Goal: Transaction & Acquisition: Purchase product/service

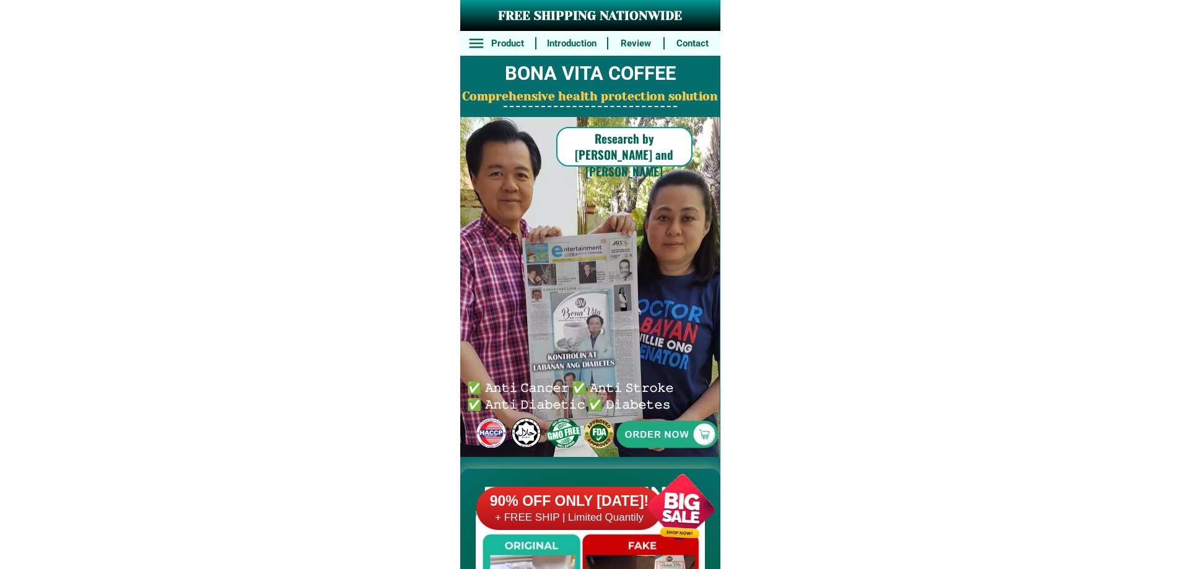
click at [693, 440] on div at bounding box center [667, 434] width 255 height 255
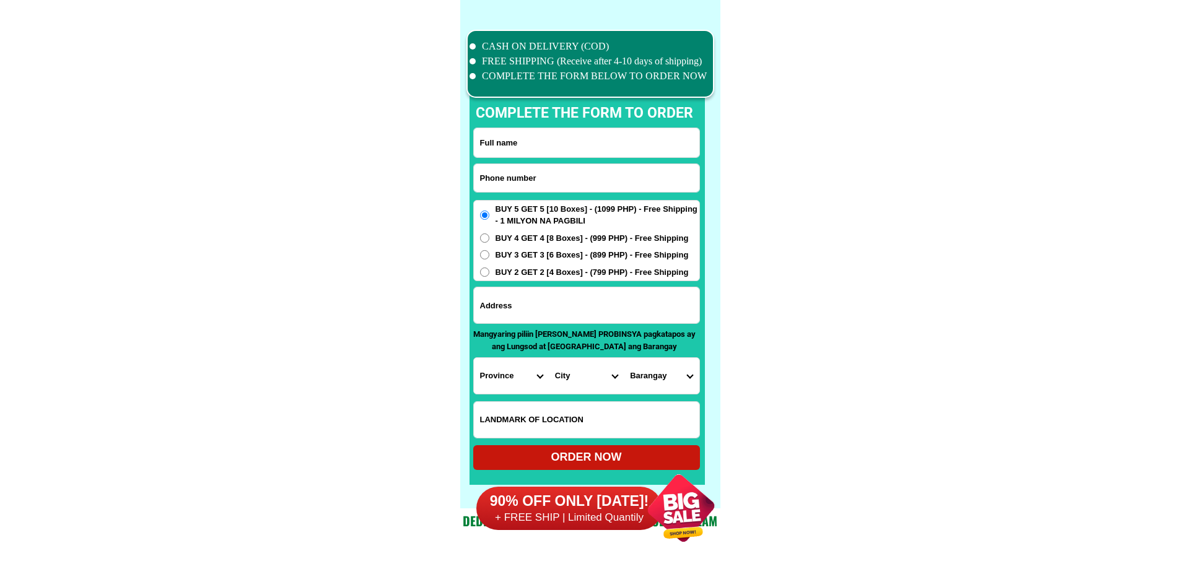
scroll to position [9631, 0]
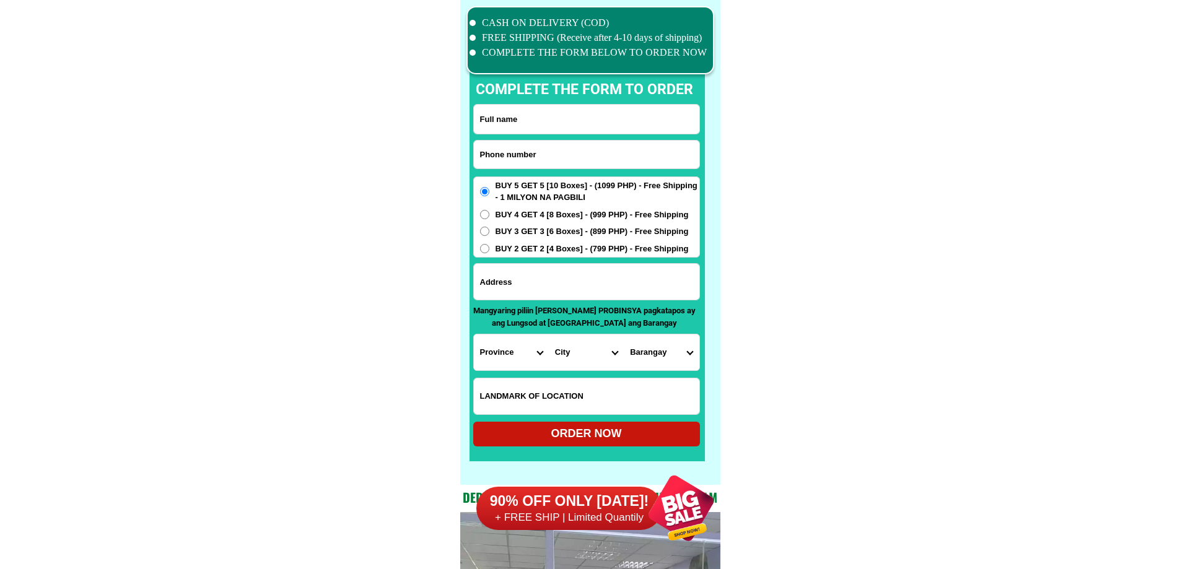
click at [589, 140] on div at bounding box center [586, 154] width 227 height 29
click at [588, 159] on input "Input phone_number" at bounding box center [587, 155] width 226 height 28
paste input "09282730285"
type input "09282730285"
click at [597, 126] on input "Input full_name" at bounding box center [587, 119] width 226 height 29
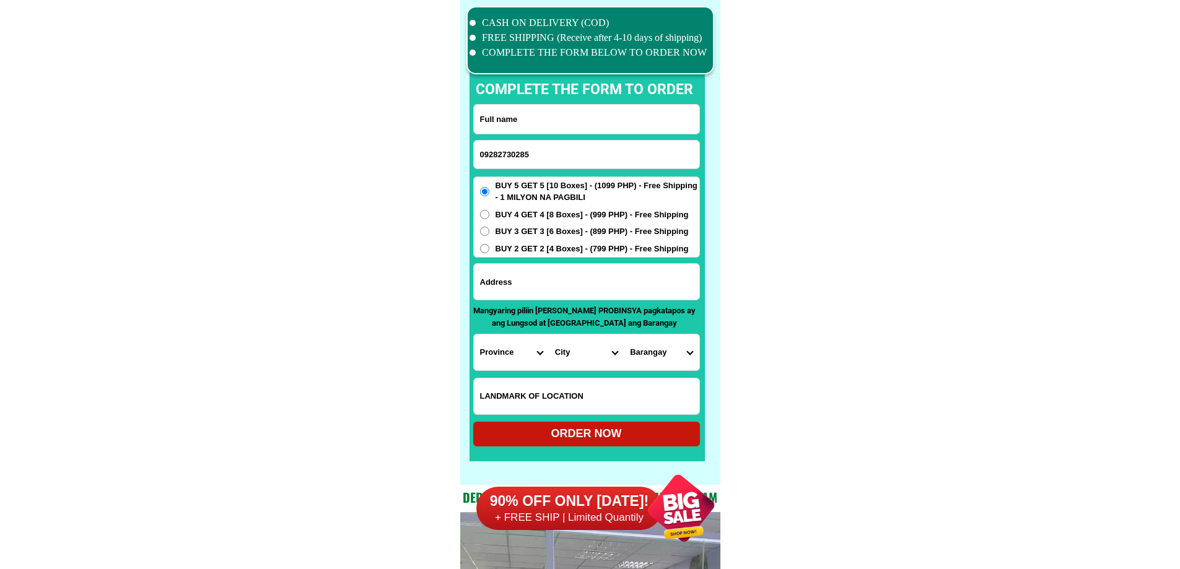
paste input "[PERSON_NAME]"
type input "[PERSON_NAME]"
click at [594, 287] on input "Input address" at bounding box center [587, 282] width 226 height 36
paste input "[STREET_ADDRESS] [GEOGRAPHIC_DATA][PERSON_NAME]"
type input "[STREET_ADDRESS] [GEOGRAPHIC_DATA][PERSON_NAME]"
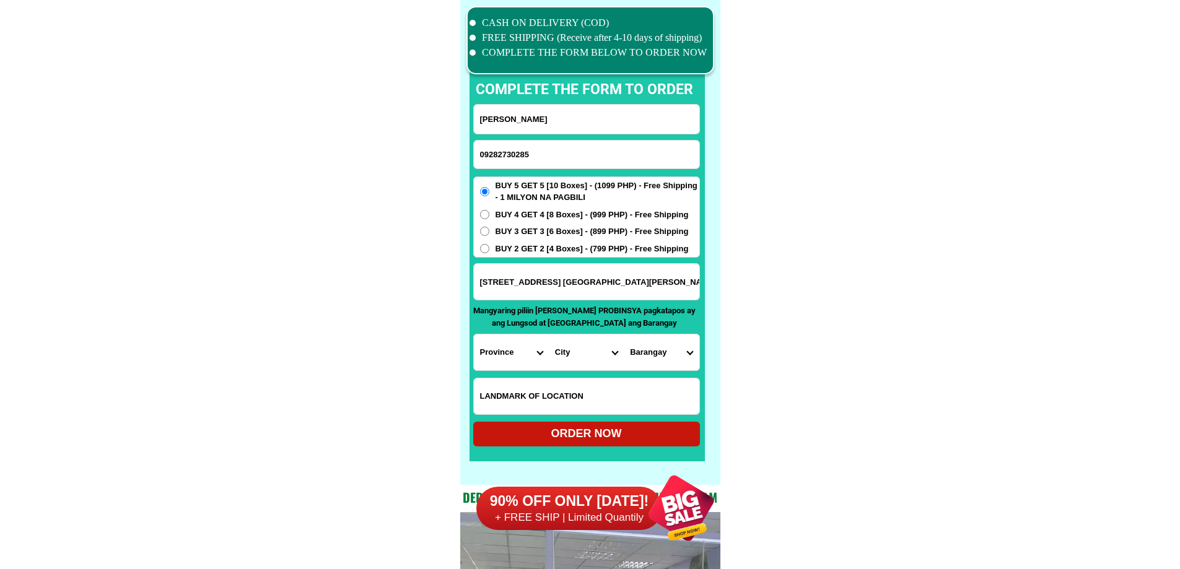
click at [564, 392] on input "Input LANDMARKOFLOCATION" at bounding box center [587, 397] width 226 height 36
paste input "Beside suysing 4 kanto pa right Blue gate"
type input "Beside suysing 4 kanto pa right Blue gate"
click at [511, 361] on select "Province [GEOGRAPHIC_DATA] [GEOGRAPHIC_DATA] [GEOGRAPHIC_DATA] [GEOGRAPHIC_DATA…" at bounding box center [511, 353] width 75 height 36
click at [511, 357] on select "Province [GEOGRAPHIC_DATA] [GEOGRAPHIC_DATA] [GEOGRAPHIC_DATA] [GEOGRAPHIC_DATA…" at bounding box center [511, 353] width 75 height 36
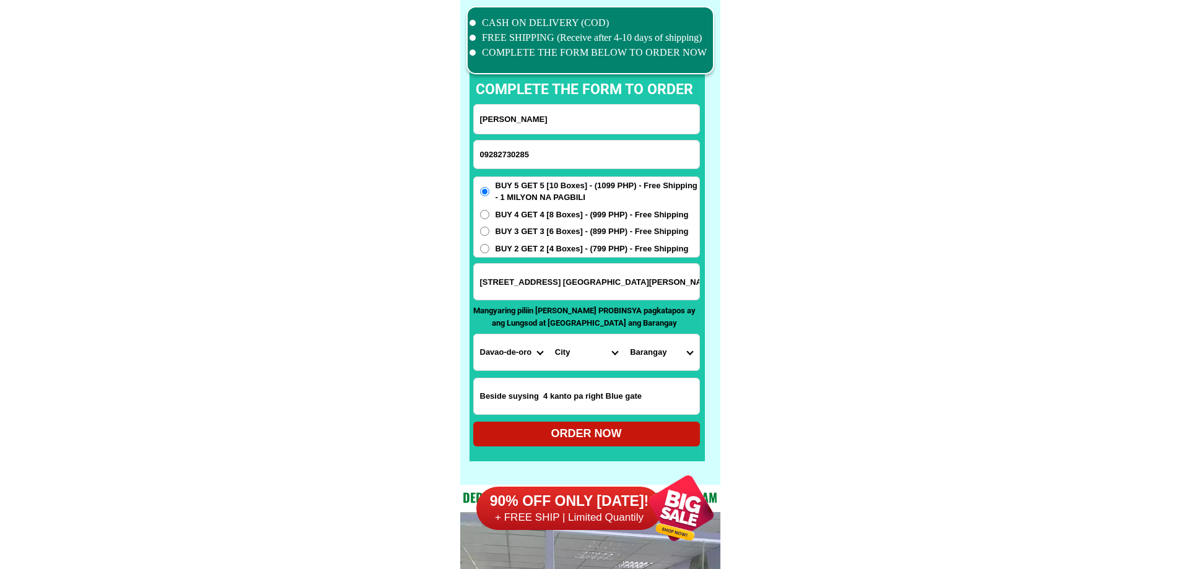
click at [511, 357] on select "Province [GEOGRAPHIC_DATA] [GEOGRAPHIC_DATA] [GEOGRAPHIC_DATA] [GEOGRAPHIC_DATA…" at bounding box center [511, 353] width 75 height 36
select select "63_738"
click at [573, 355] on select "City [GEOGRAPHIC_DATA] [GEOGRAPHIC_DATA]-city [GEOGRAPHIC_DATA] [GEOGRAPHIC_DAT…" at bounding box center [586, 353] width 75 height 36
select select "63_7387159"
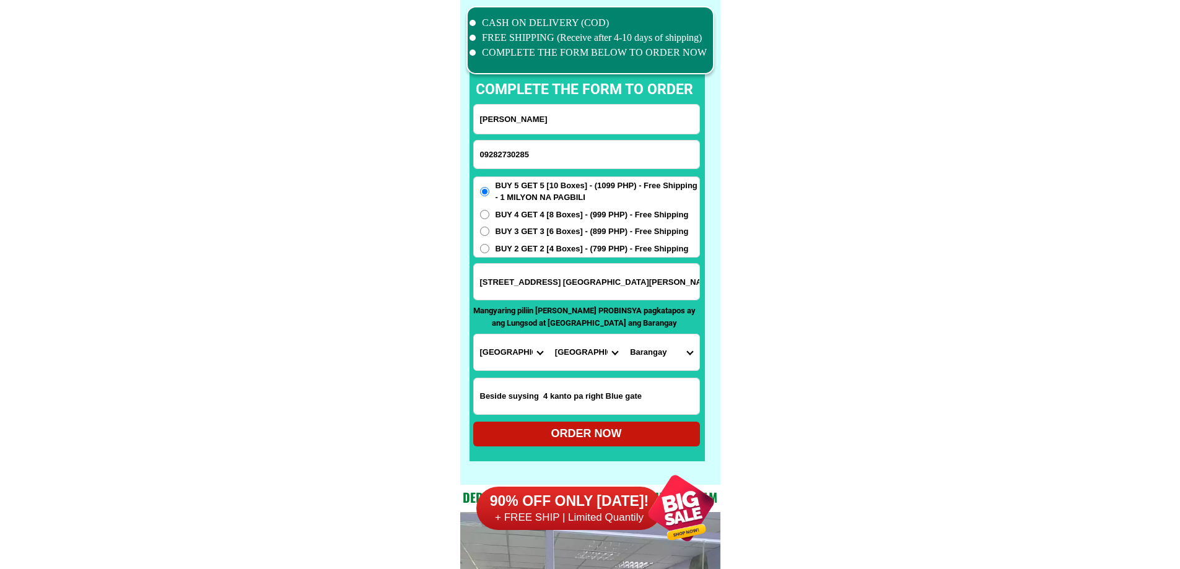
click at [629, 348] on select "[GEOGRAPHIC_DATA] [PERSON_NAME] (lasang) [PERSON_NAME] Angalan Atan-awe Baganih…" at bounding box center [661, 353] width 75 height 36
select select "63_73871599695"
click at [624, 335] on select "[GEOGRAPHIC_DATA] [PERSON_NAME] (lasang) [PERSON_NAME] Angalan Atan-awe Baganih…" at bounding box center [661, 353] width 75 height 36
click at [588, 434] on div "ORDER NOW" at bounding box center [586, 434] width 227 height 17
radio input "true"
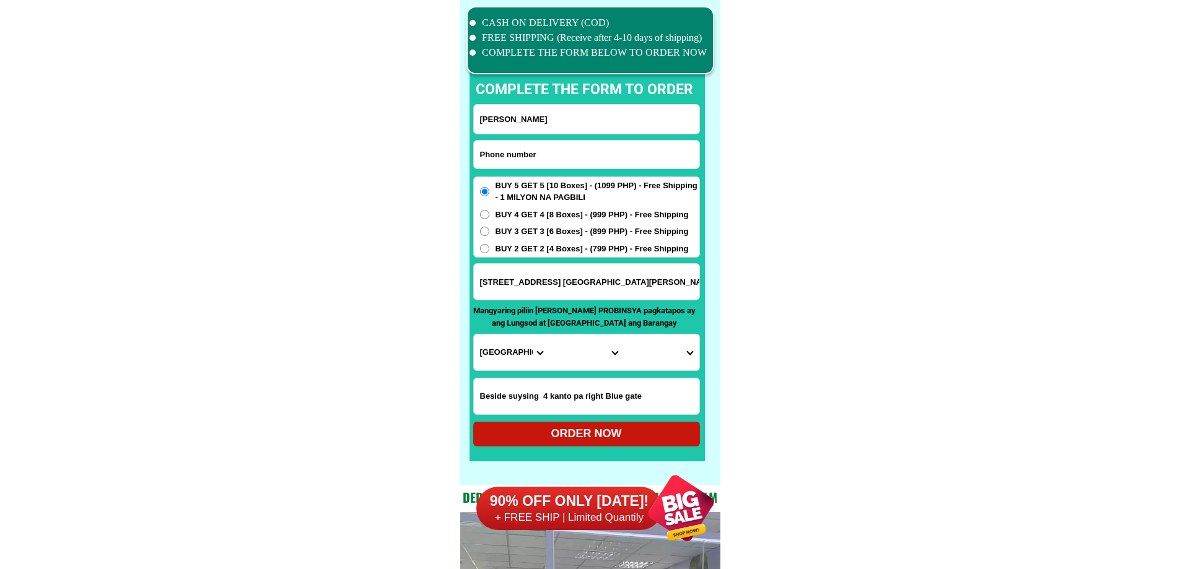
click at [575, 149] on input "Input phone_number" at bounding box center [587, 155] width 226 height 28
paste input "098527025552"
type input "098527025552"
click at [524, 112] on input "Input full_name" at bounding box center [587, 119] width 226 height 29
paste input "[PERSON_NAME]"
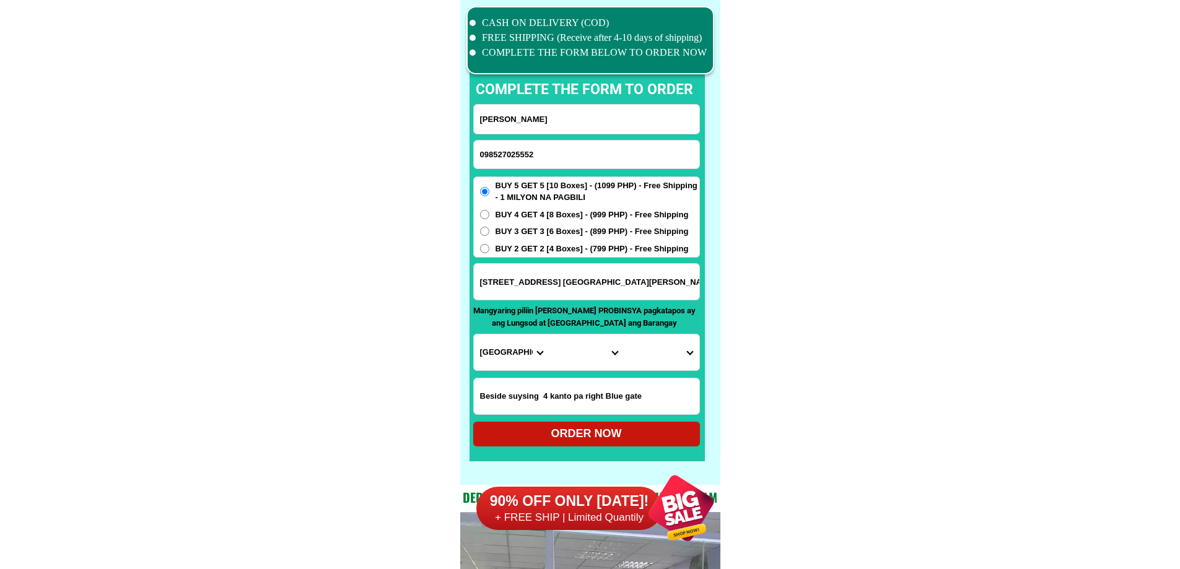
type input "[PERSON_NAME]"
click at [578, 287] on input "Input address" at bounding box center [587, 282] width 226 height 36
paste input "Block 1 Lot 31 Azienda Firenze Subdivision [GEOGRAPHIC_DATA]"
type input "Block 1 Lot 31 Azienda Firenze Subdivision [GEOGRAPHIC_DATA]"
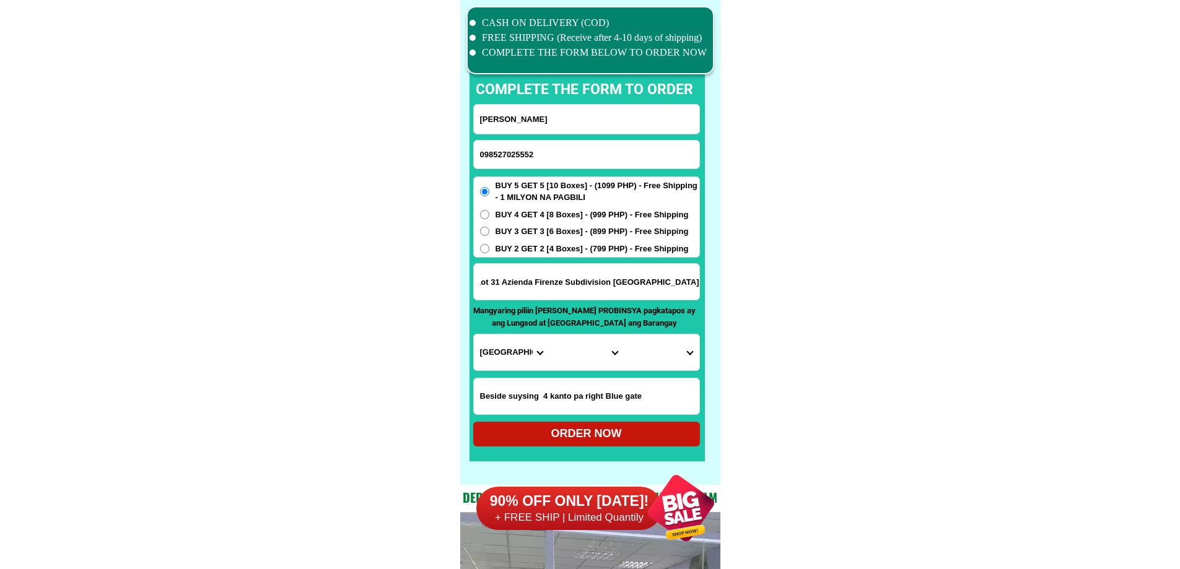
scroll to position [0, 0]
click at [543, 388] on input "Input LANDMARKOFLOCATION" at bounding box center [587, 397] width 226 height 36
paste input "near Basket ball kort"
type input "near Basket ball kort"
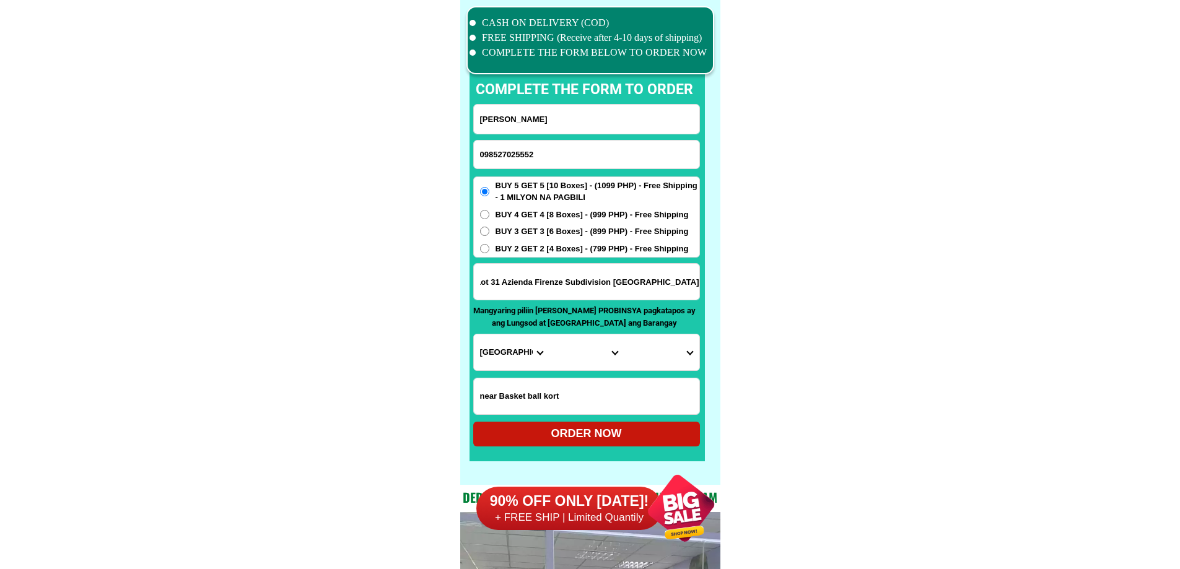
drag, startPoint x: 576, startPoint y: 286, endPoint x: 807, endPoint y: 289, distance: 230.5
click at [506, 350] on select "Province [GEOGRAPHIC_DATA] [GEOGRAPHIC_DATA] [GEOGRAPHIC_DATA] [GEOGRAPHIC_DATA…" at bounding box center [511, 353] width 75 height 36
select select "63_8"
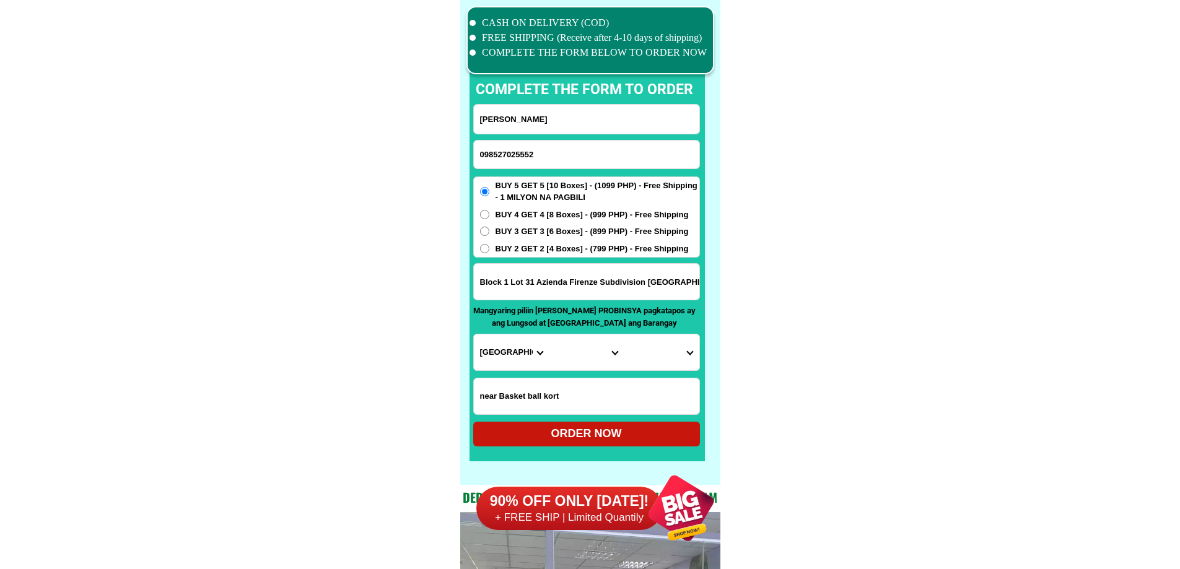
click at [566, 351] on select "City" at bounding box center [586, 353] width 75 height 36
select select "63_86950"
click at [549, 335] on select "City Alcoy [GEOGRAPHIC_DATA] [GEOGRAPHIC_DATA] [GEOGRAPHIC_DATA] [GEOGRAPHIC_DA…" at bounding box center [586, 353] width 75 height 36
click at [681, 357] on select "Barangay Biasong Bulacao Cadulawan Camp iv Cansojong Dumlog [GEOGRAPHIC_DATA] L…" at bounding box center [661, 353] width 75 height 36
select select "63_869506211"
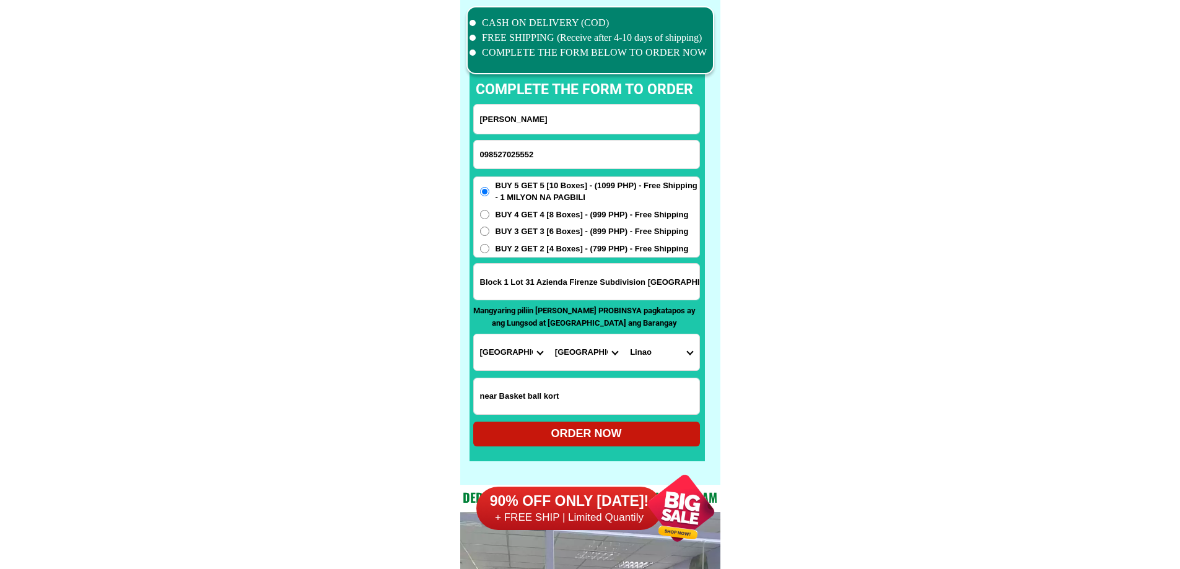
drag, startPoint x: 828, startPoint y: 388, endPoint x: 773, endPoint y: 388, distance: 54.5
click at [634, 437] on div "ORDER NOW" at bounding box center [586, 434] width 227 height 17
radio input "true"
paste input "Input phone_number"
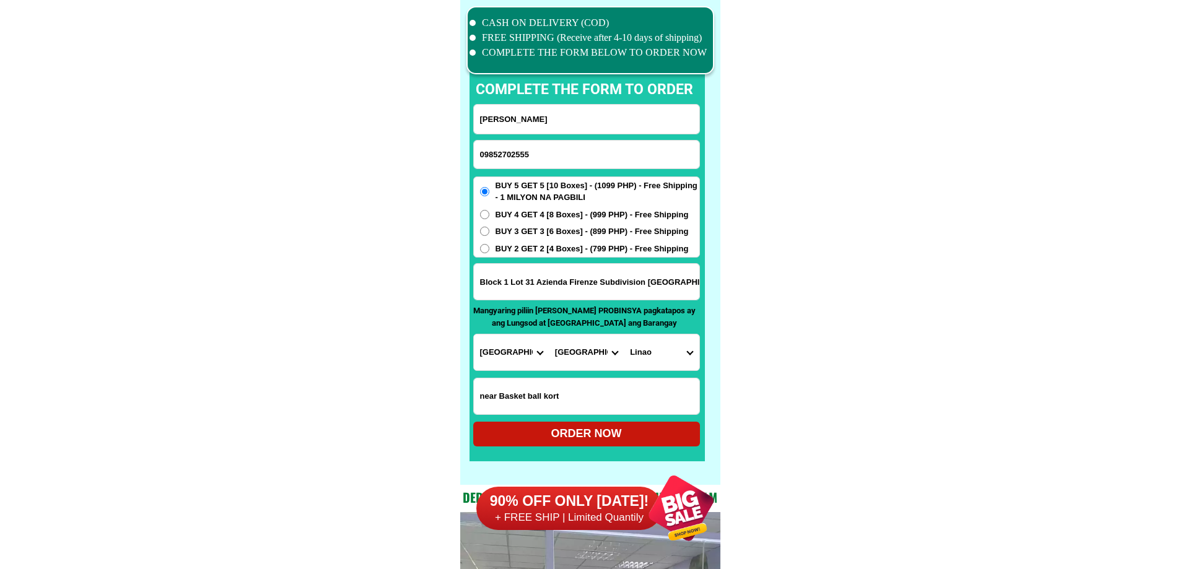
type input "09852702555"
click at [592, 438] on div "ORDER NOW" at bounding box center [586, 434] width 227 height 17
radio input "true"
click at [602, 156] on input "Input phone_number" at bounding box center [587, 155] width 226 height 28
paste input "09456649185"
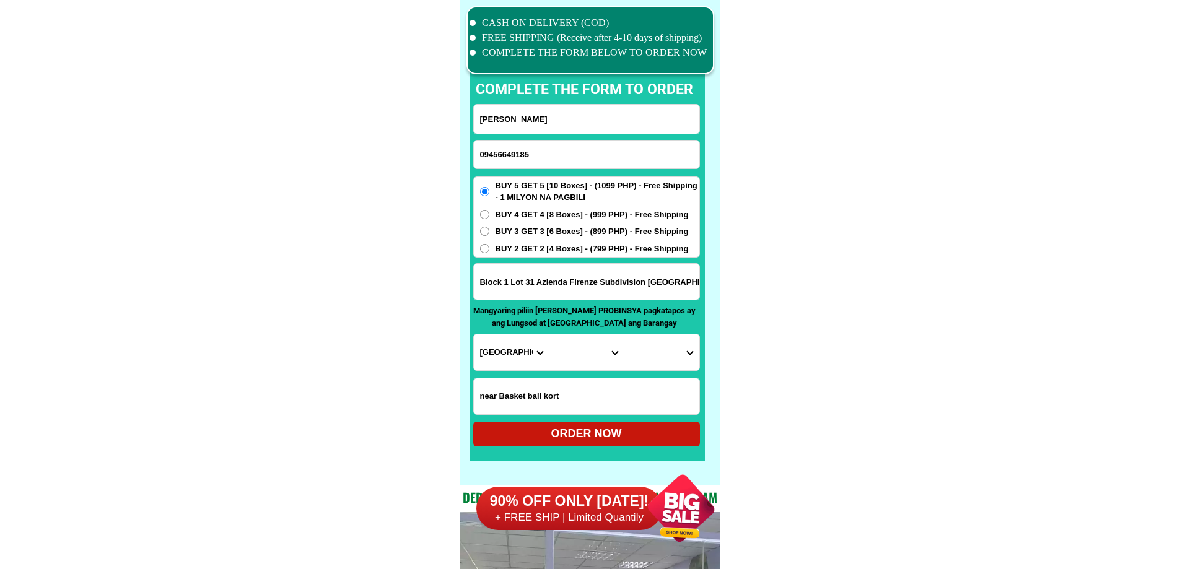
type input "09456649185"
click at [585, 110] on input "Input full_name" at bounding box center [587, 119] width 226 height 29
paste input "[PERSON_NAME]. [GEOGRAPHIC_DATA]"
type input "[PERSON_NAME]. [GEOGRAPHIC_DATA]"
click at [536, 240] on div "BUY 5 GET 5 [10 Boxes] - (1099 PHP) - Free Shipping - 1 MILYON NA PAGBILI BUY 4…" at bounding box center [586, 218] width 227 height 82
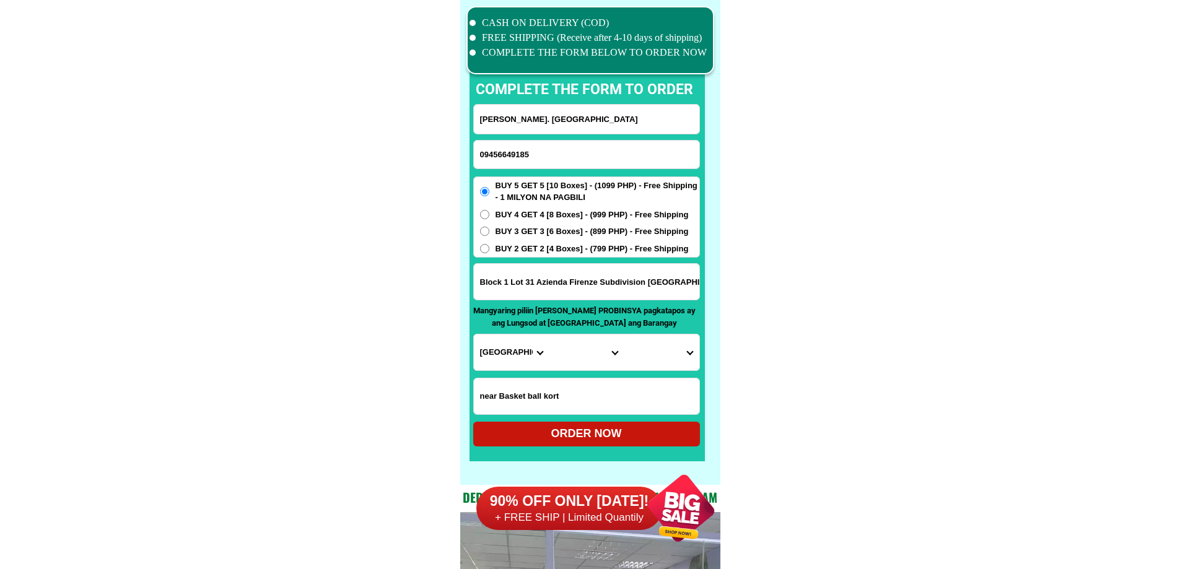
click at [541, 250] on span "BUY 2 GET 2 [4 Boxes] - (799 PHP) - Free Shipping" at bounding box center [592, 249] width 193 height 12
click at [489, 250] on input "BUY 2 GET 2 [4 Boxes] - (799 PHP) - Free Shipping" at bounding box center [484, 248] width 9 height 9
radio input "true"
click at [545, 284] on input "Input address" at bounding box center [587, 282] width 226 height 36
paste input ""[STREET_ADDRESS]"
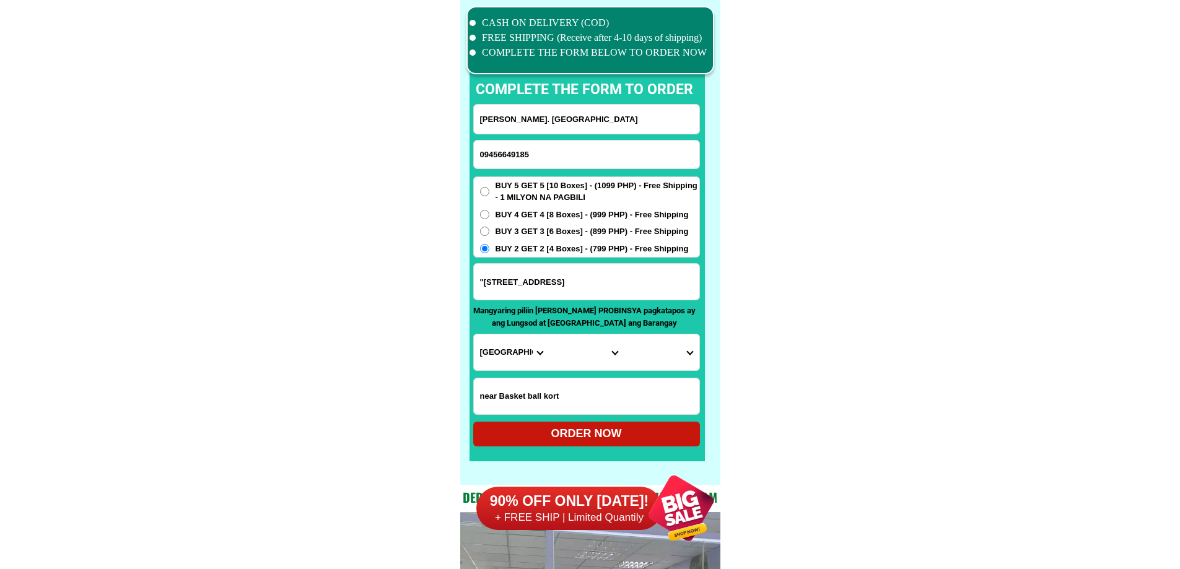
type input ""[STREET_ADDRESS]"
click at [571, 395] on input "Input LANDMARKOFLOCATION" at bounding box center [587, 397] width 226 height 36
paste input "May puno ng saging"
type input "May puno ng saging"
click at [540, 353] on select "Province [GEOGRAPHIC_DATA] [GEOGRAPHIC_DATA] [GEOGRAPHIC_DATA] [GEOGRAPHIC_DATA…" at bounding box center [511, 353] width 75 height 36
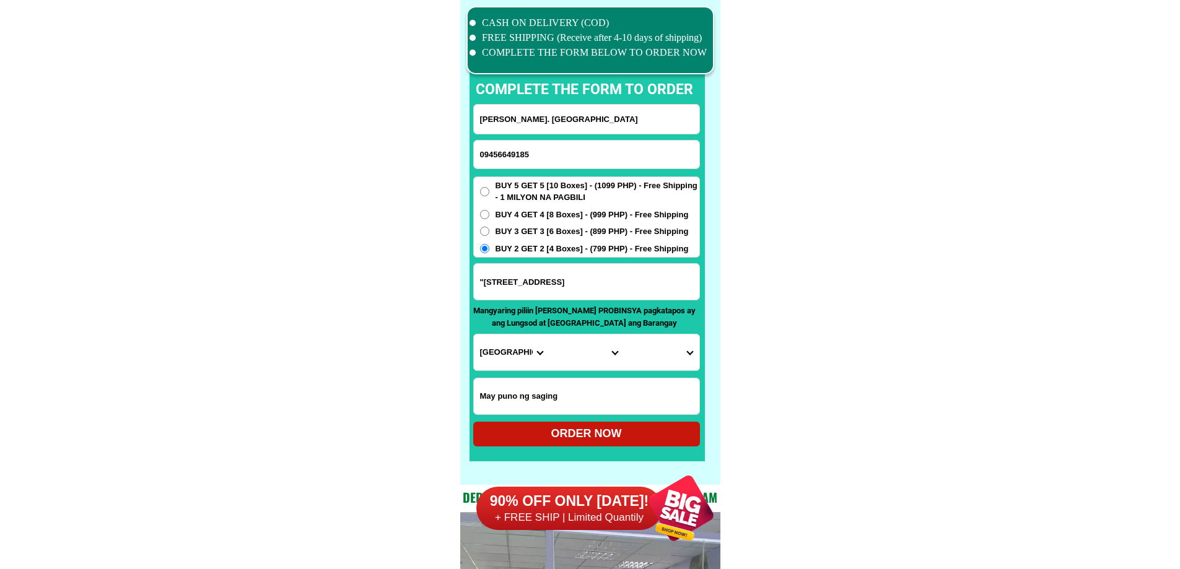
select select "63_219"
click at [571, 352] on select "City [GEOGRAPHIC_DATA] [GEOGRAPHIC_DATA] [GEOGRAPHIC_DATA] [GEOGRAPHIC_DATA]-ci…" at bounding box center [586, 353] width 75 height 36
select select "63_2191080"
click at [660, 348] on select "[GEOGRAPHIC_DATA] Bagbaguin Balangkas Bignay [PERSON_NAME] Canumay [GEOGRAPHIC_…" at bounding box center [661, 353] width 75 height 36
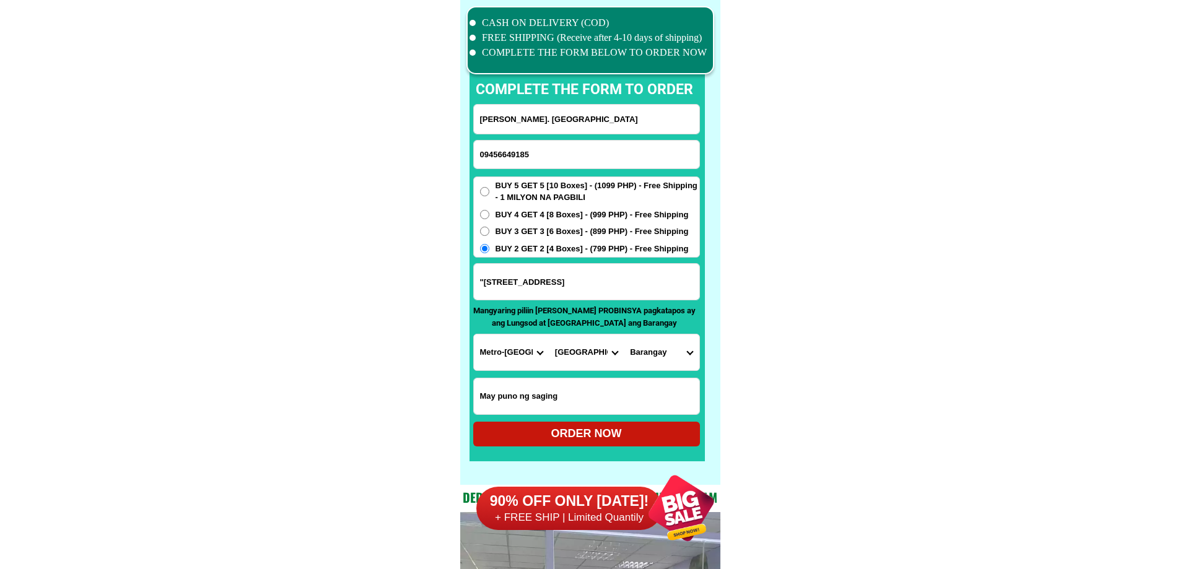
select select "63_21910808000"
click at [609, 429] on div "ORDER NOW" at bounding box center [586, 434] width 227 height 17
radio input "true"
